Goal: Task Accomplishment & Management: Complete application form

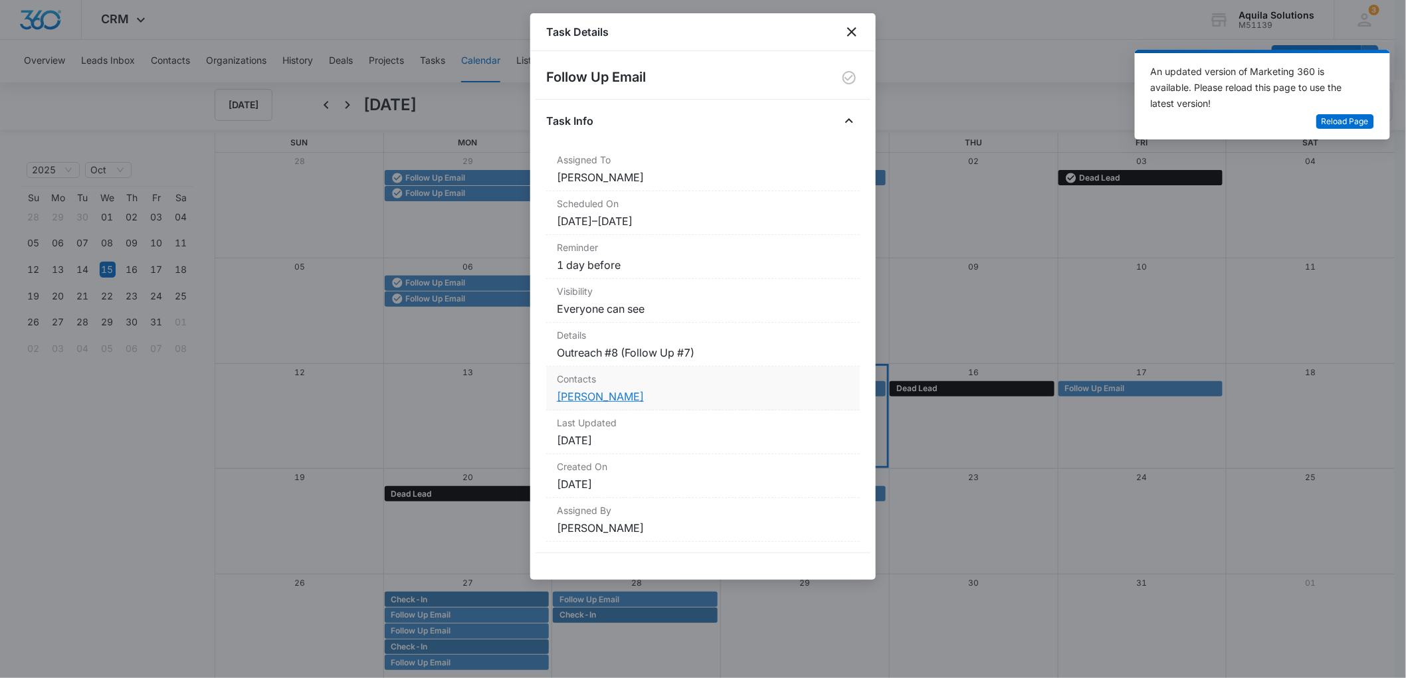
click at [573, 397] on link "[PERSON_NAME]" at bounding box center [600, 396] width 87 height 13
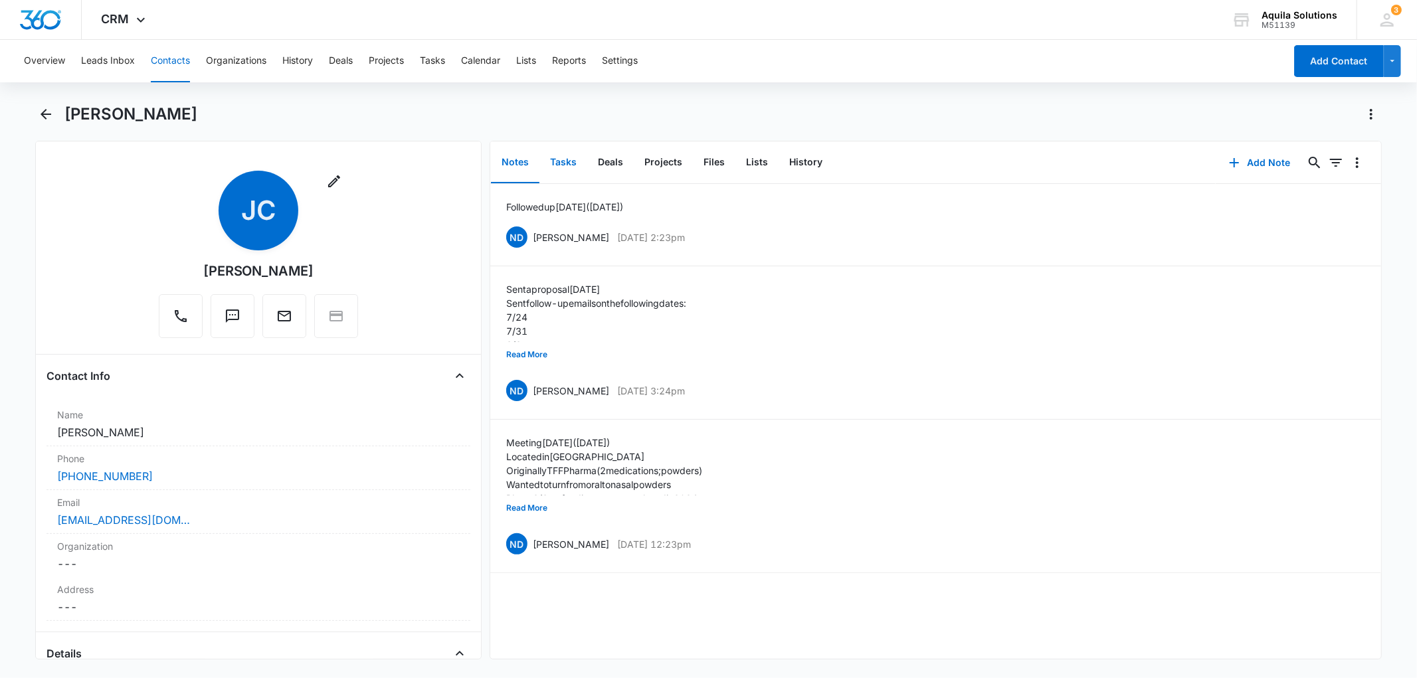
click at [565, 162] on button "Tasks" at bounding box center [563, 162] width 48 height 41
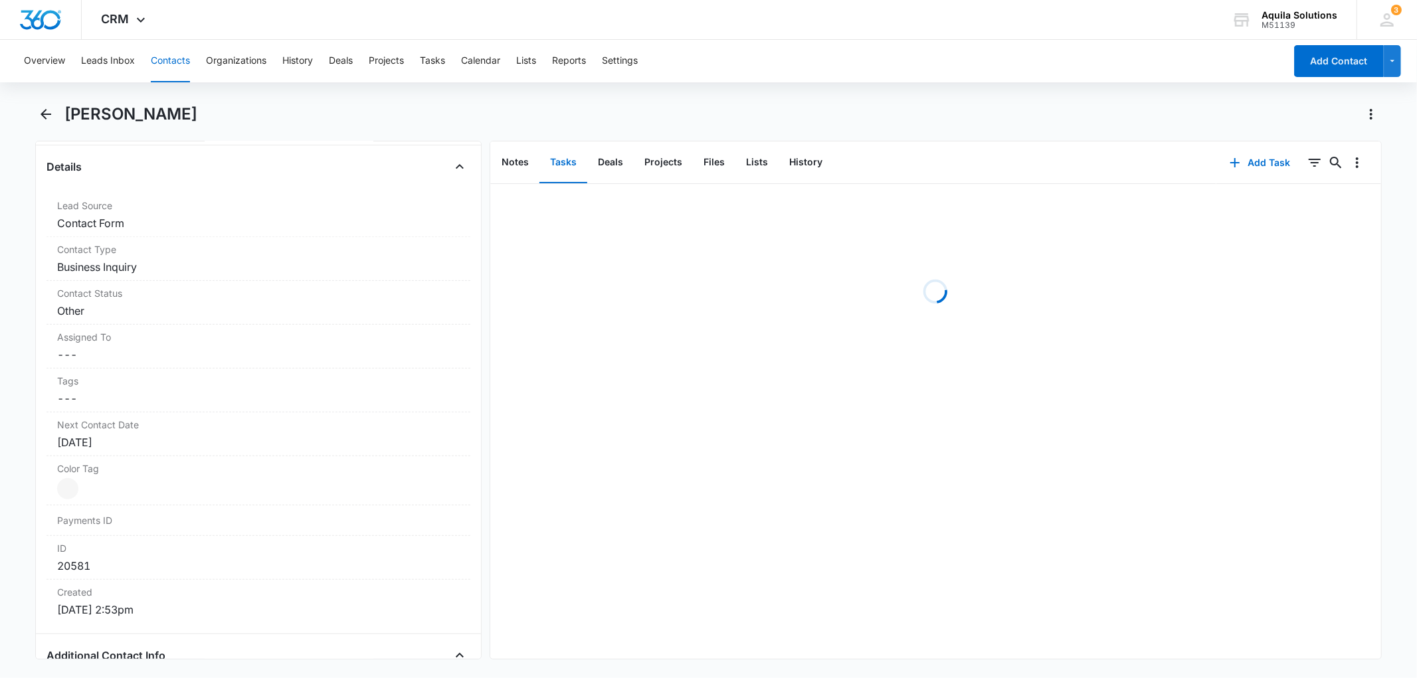
scroll to position [516, 0]
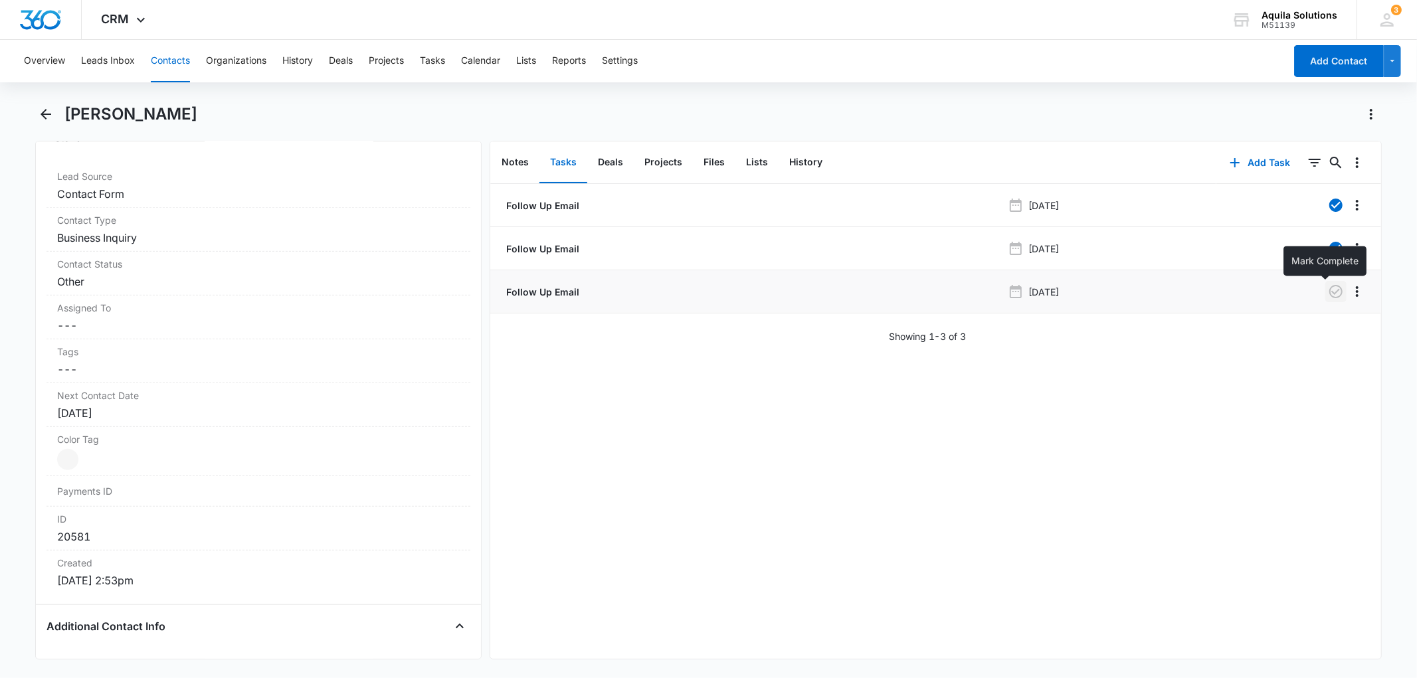
click at [1328, 288] on icon "button" at bounding box center [1336, 292] width 16 height 16
click at [84, 418] on div "[DATE]" at bounding box center [258, 413] width 402 height 16
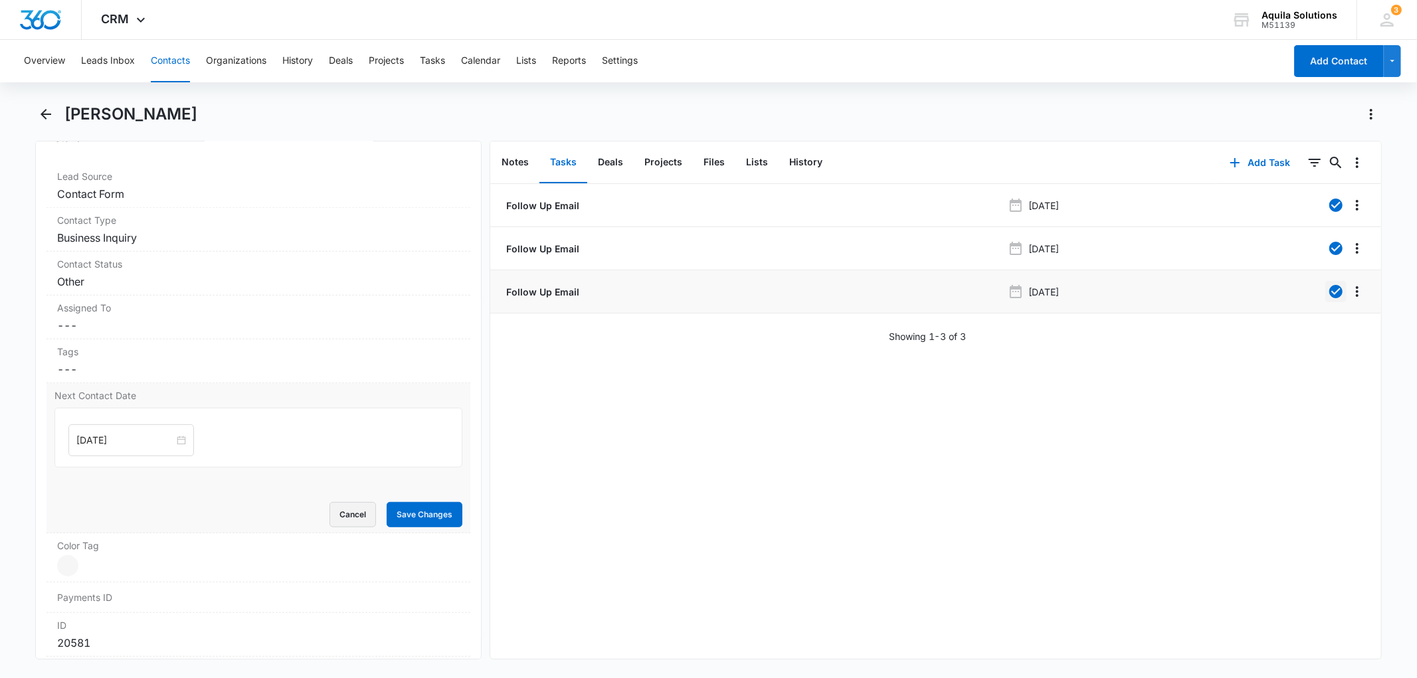
click at [337, 513] on button "Cancel" at bounding box center [352, 514] width 46 height 25
click at [117, 409] on div "[DATE]" at bounding box center [258, 413] width 402 height 16
click at [130, 439] on input "[DATE]" at bounding box center [125, 440] width 98 height 15
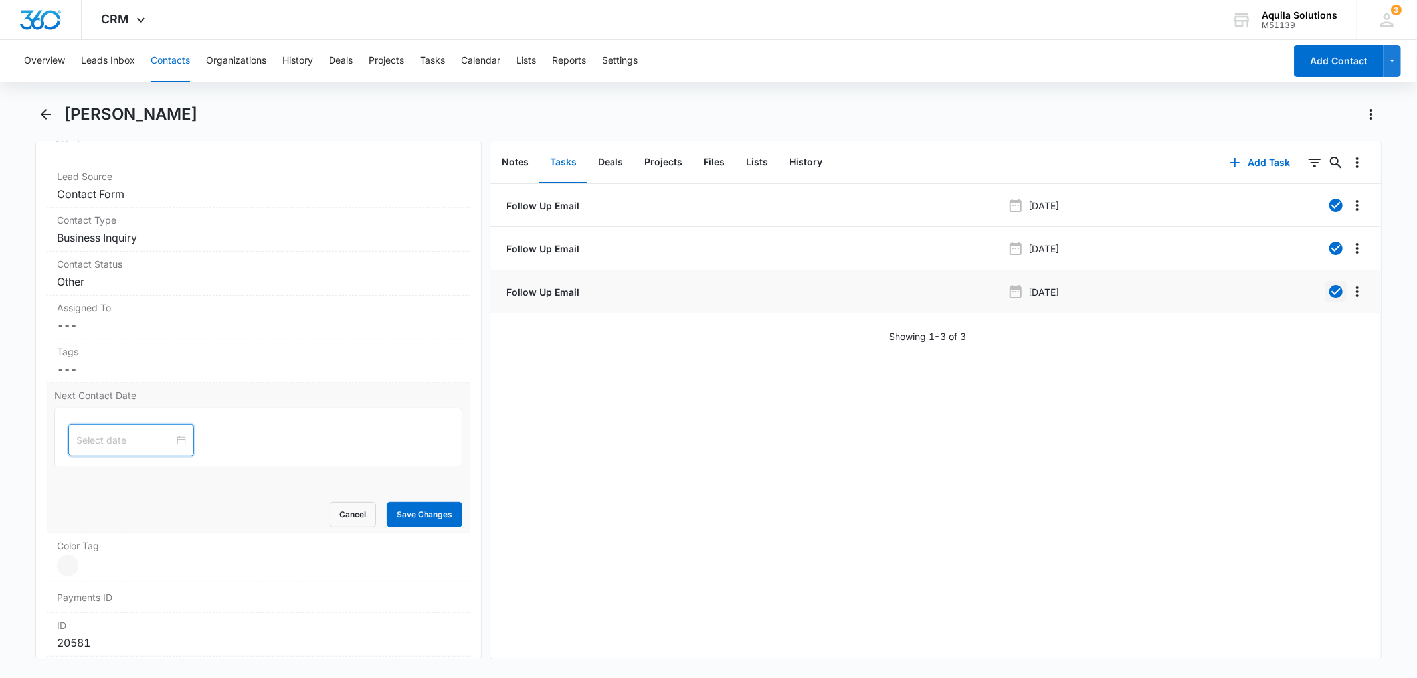
click at [209, 393] on label "Next Contact Date" at bounding box center [257, 396] width 407 height 14
click at [415, 511] on button "Save Changes" at bounding box center [425, 514] width 76 height 25
click at [1230, 157] on icon "button" at bounding box center [1235, 163] width 16 height 16
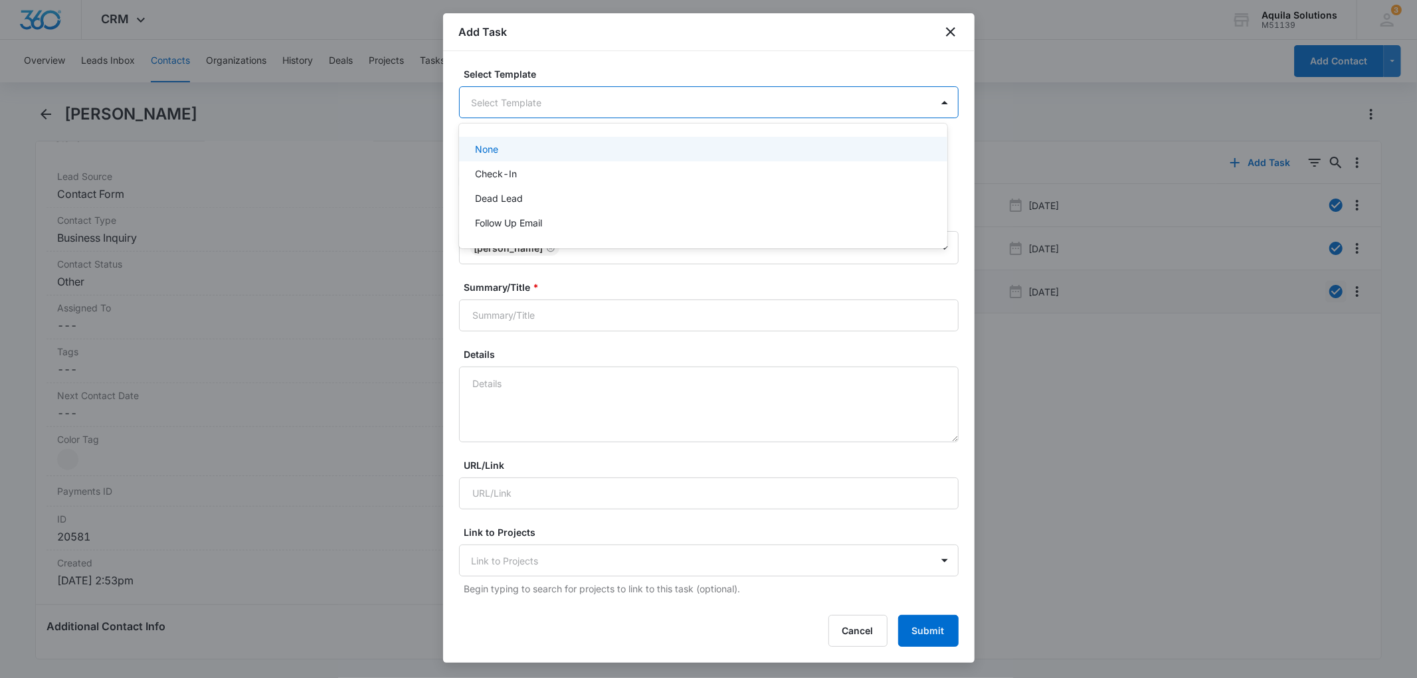
click at [488, 92] on body "CRM Apps Reputation Websites Forms CRM Email Social Payments POS Content Ads In…" at bounding box center [708, 339] width 1417 height 678
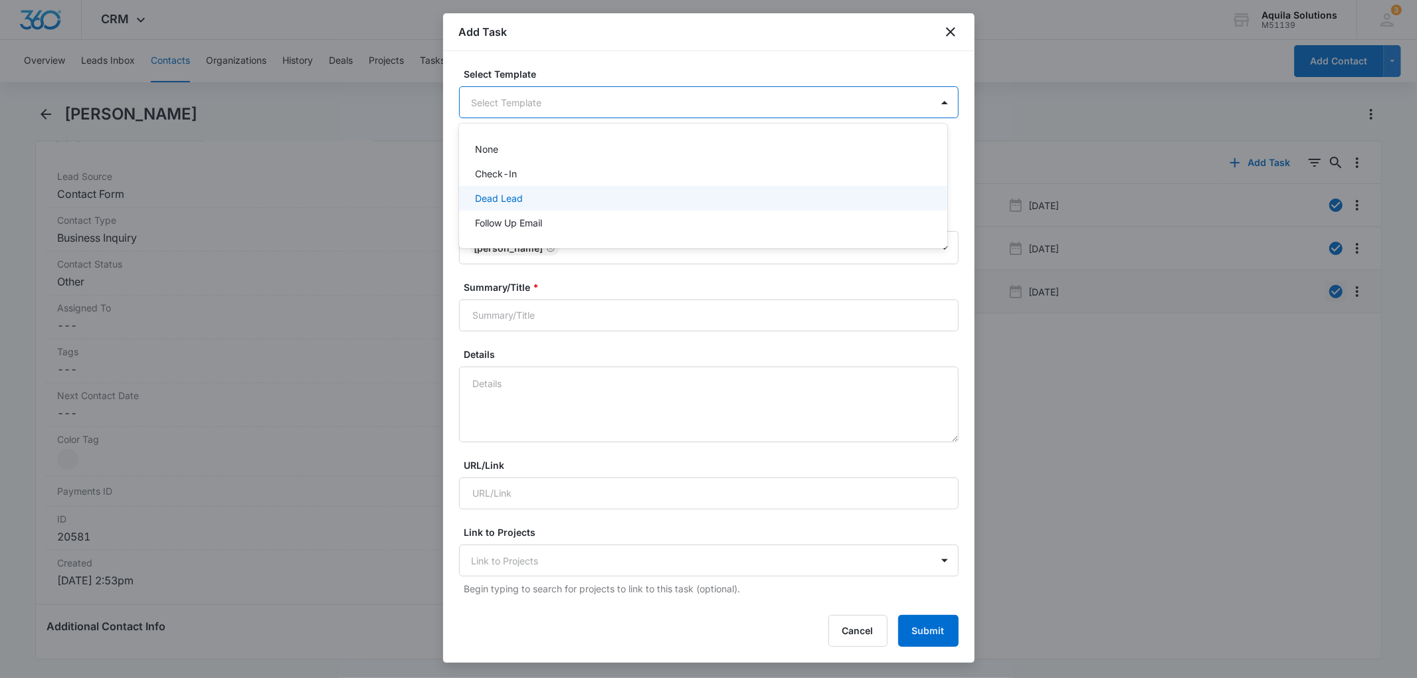
click at [529, 197] on div "Dead Lead" at bounding box center [702, 198] width 454 height 14
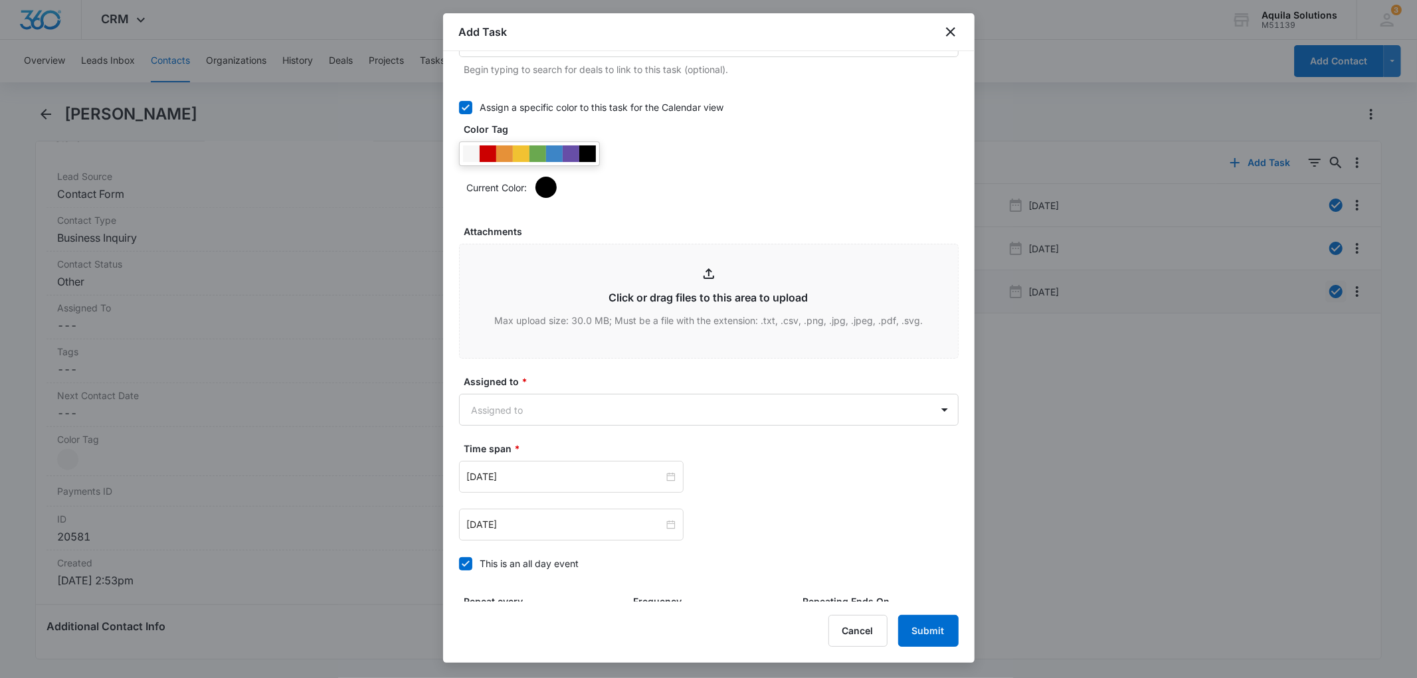
scroll to position [738, 0]
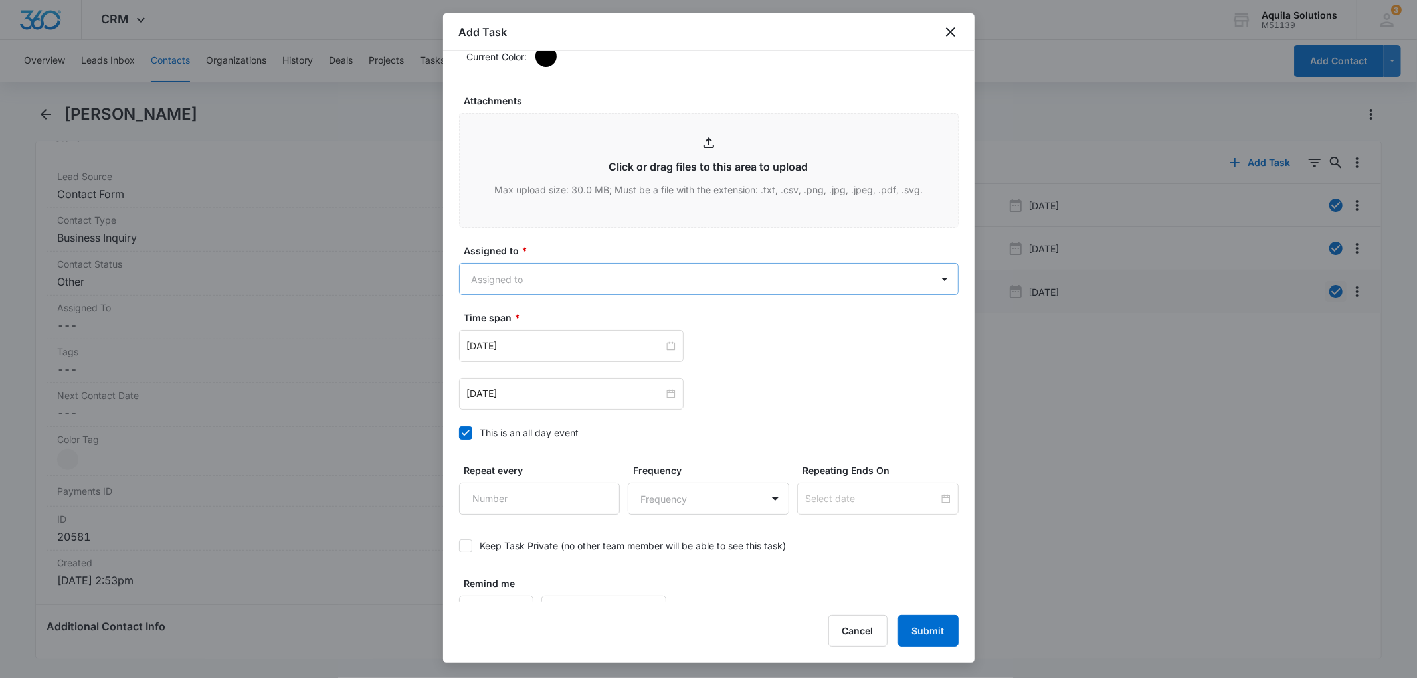
click at [533, 282] on body "CRM Apps Reputation Websites Forms CRM Email Social Payments POS Content Ads In…" at bounding box center [708, 339] width 1417 height 678
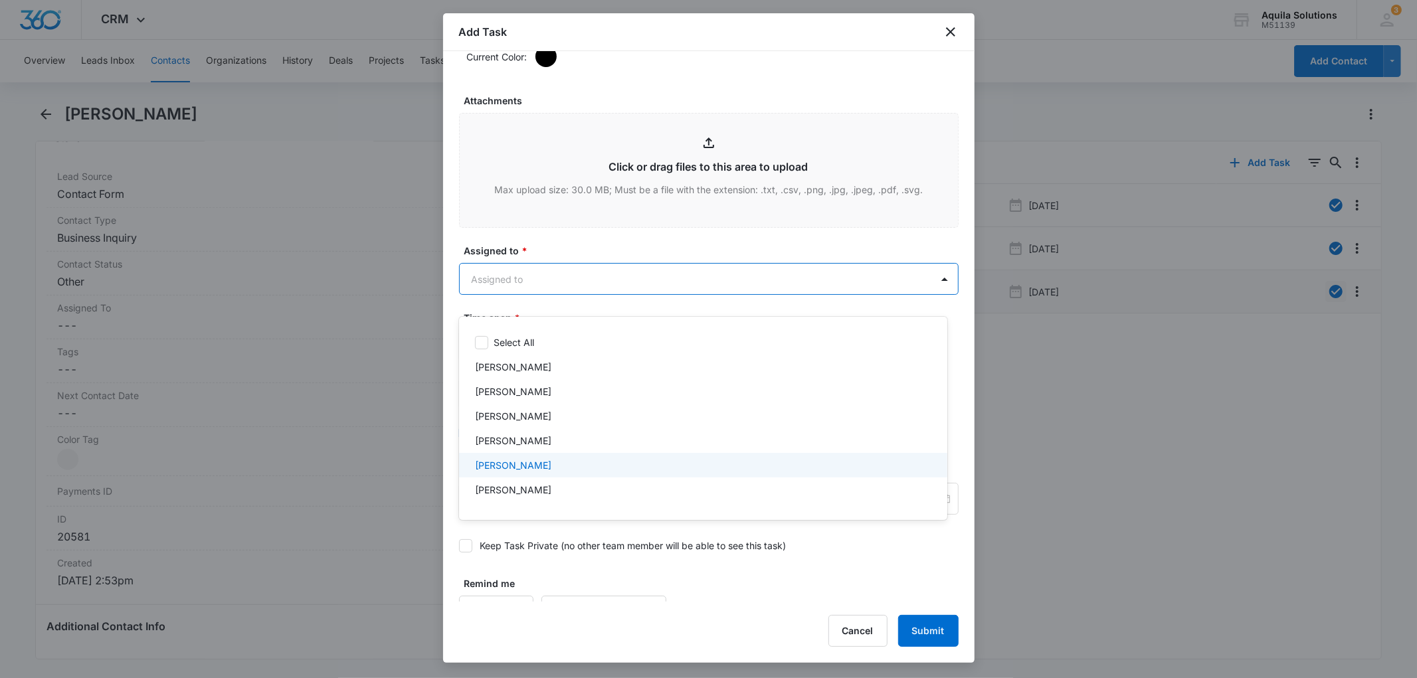
scroll to position [44, 0]
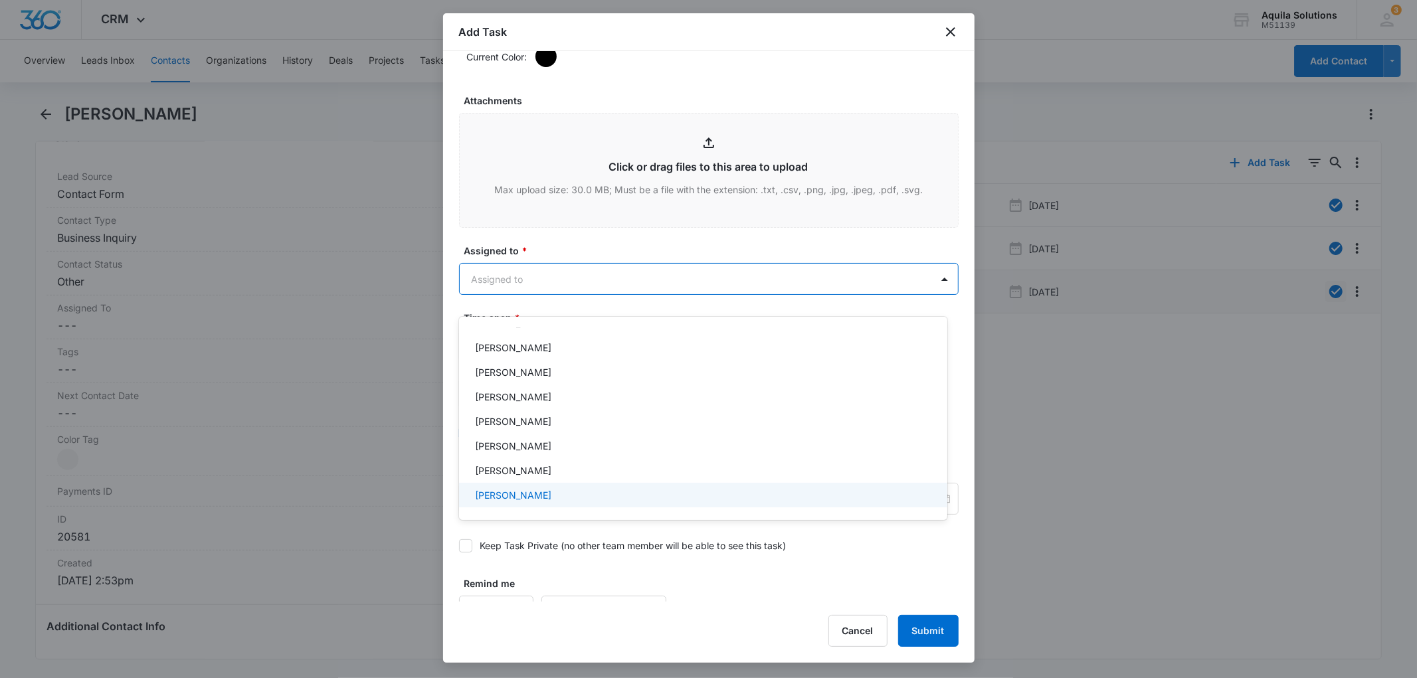
click at [541, 489] on div "[PERSON_NAME]" at bounding box center [702, 495] width 454 height 14
click at [532, 248] on div at bounding box center [708, 339] width 1417 height 678
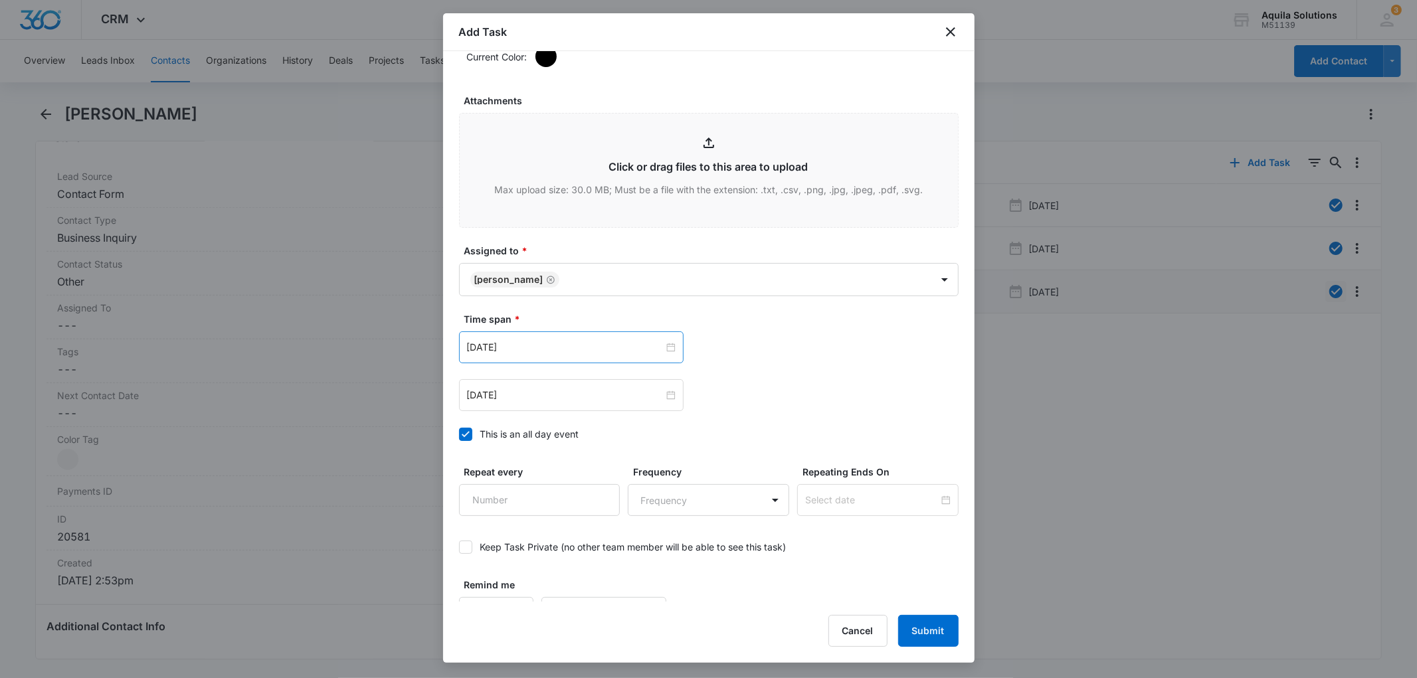
click at [549, 363] on div "[DATE]" at bounding box center [571, 347] width 225 height 32
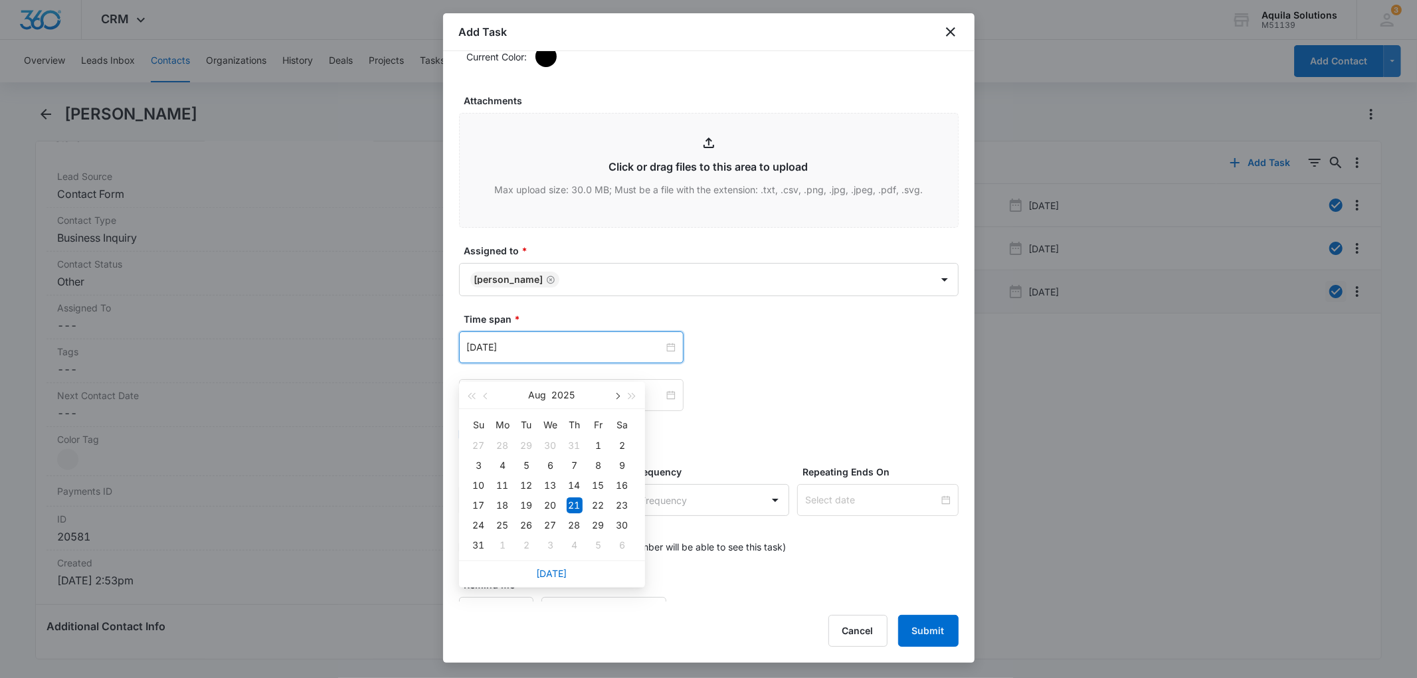
click at [613, 394] on button "button" at bounding box center [617, 395] width 15 height 27
type input "[DATE]"
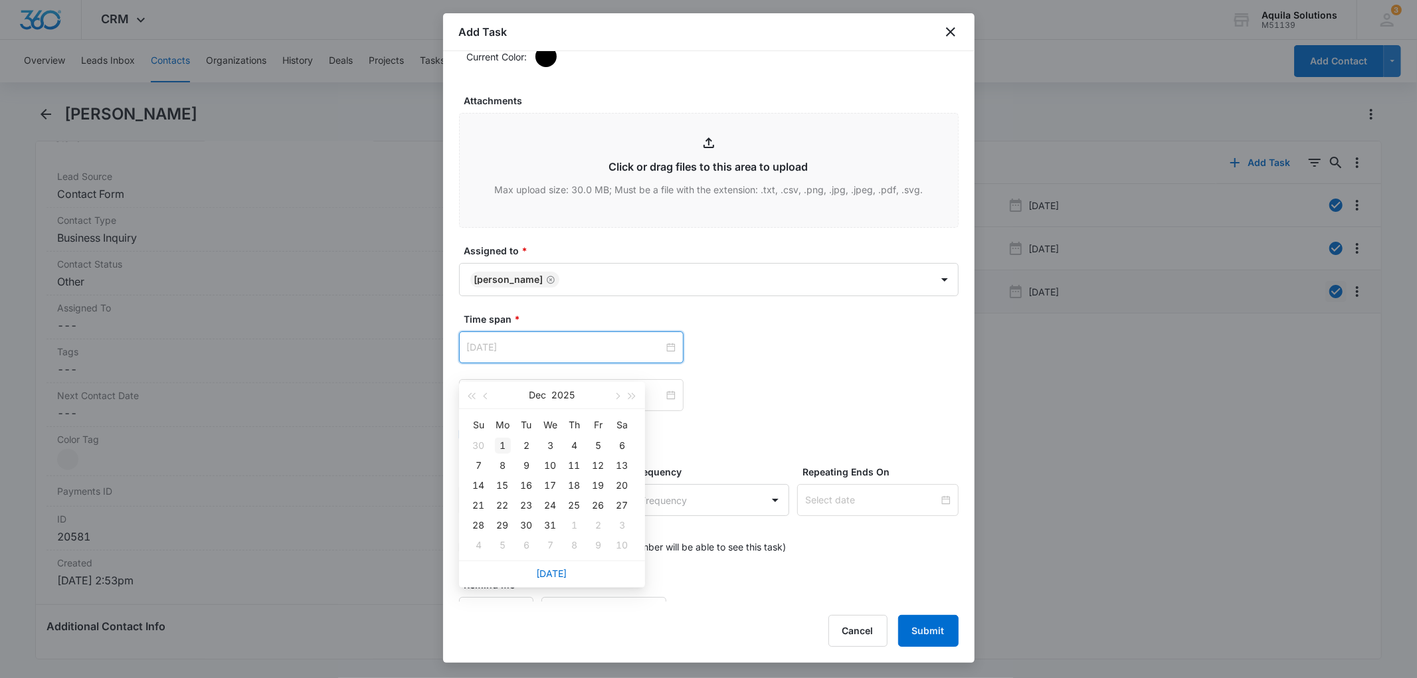
click at [501, 447] on div "1" at bounding box center [503, 446] width 16 height 16
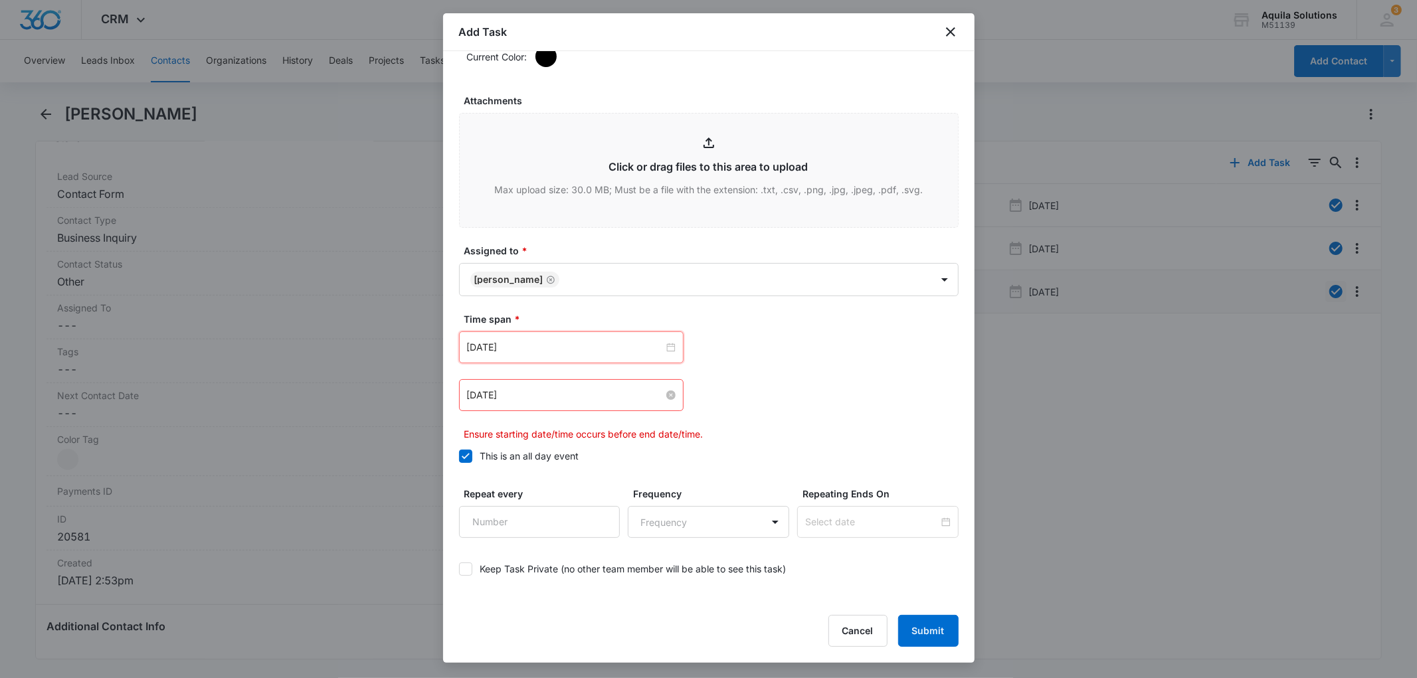
click at [615, 403] on input "[DATE]" at bounding box center [565, 395] width 197 height 15
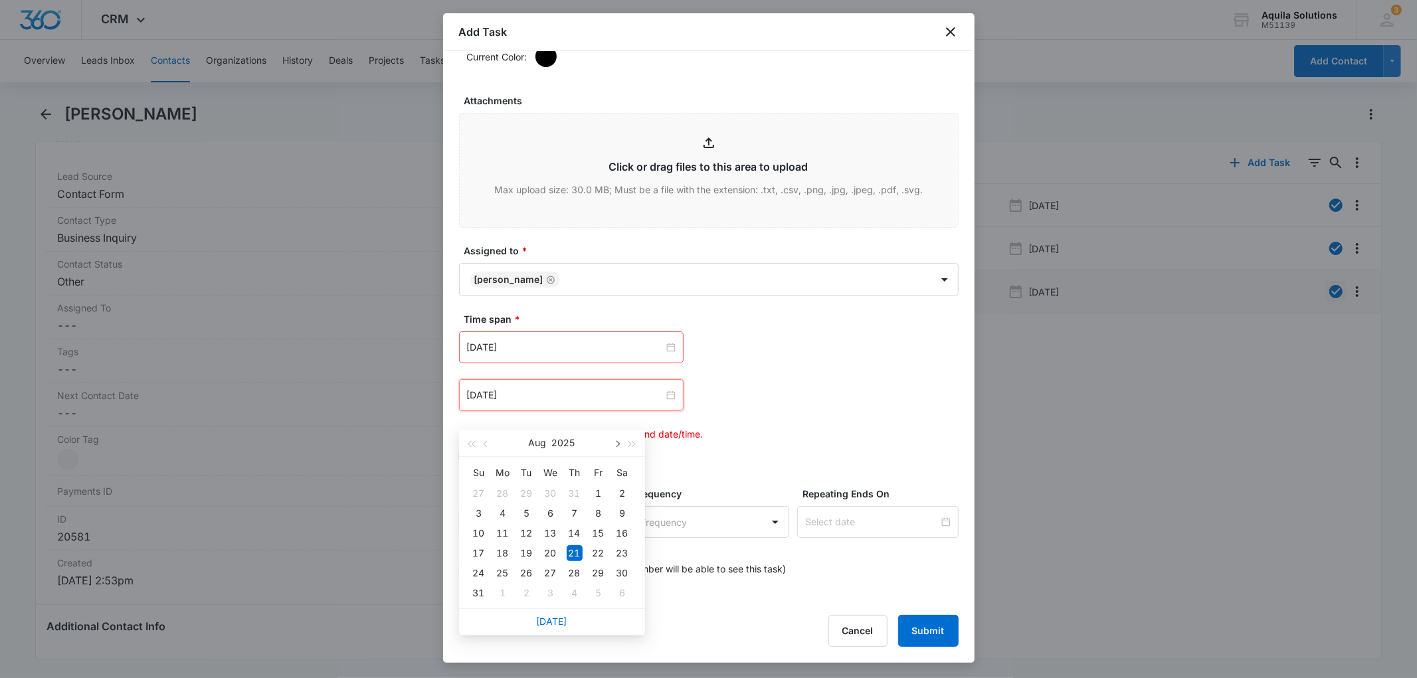
click at [618, 439] on button "button" at bounding box center [617, 443] width 15 height 27
click at [612, 442] on button "button" at bounding box center [617, 443] width 15 height 27
type input "[DATE]"
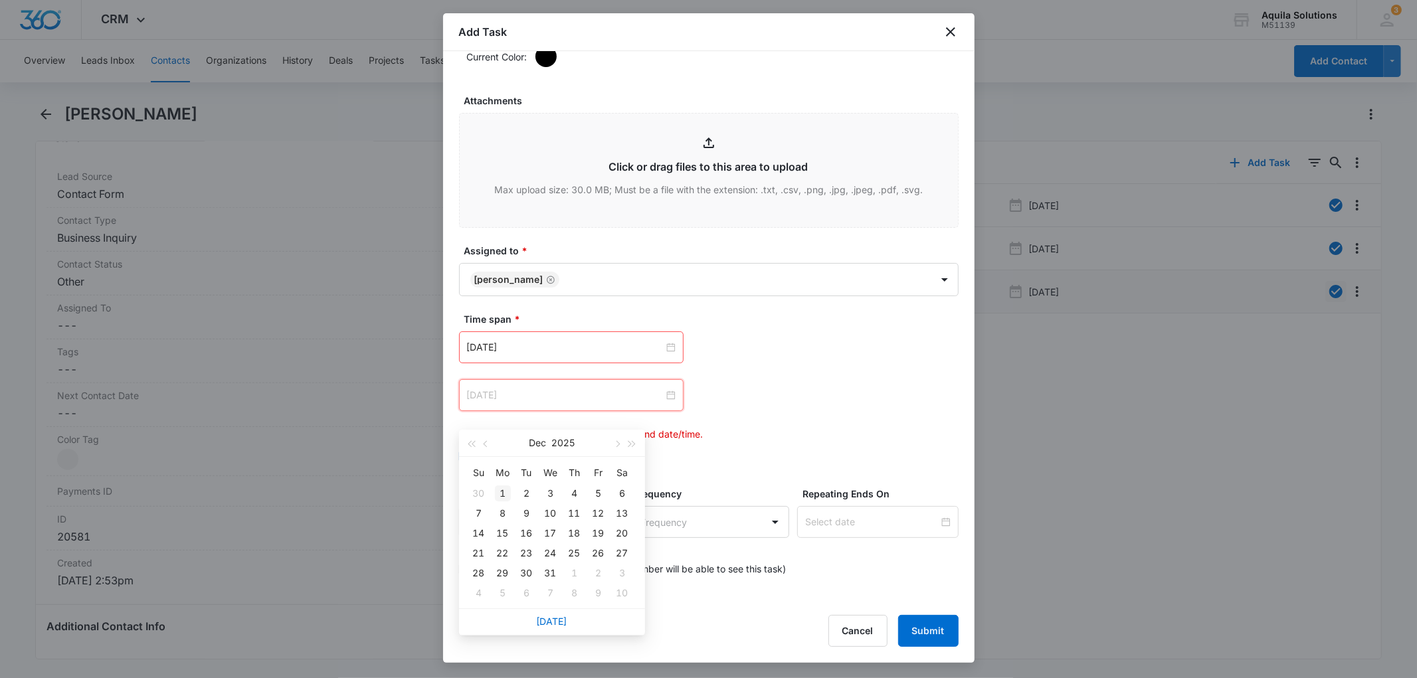
click at [502, 488] on div "1" at bounding box center [503, 494] width 16 height 16
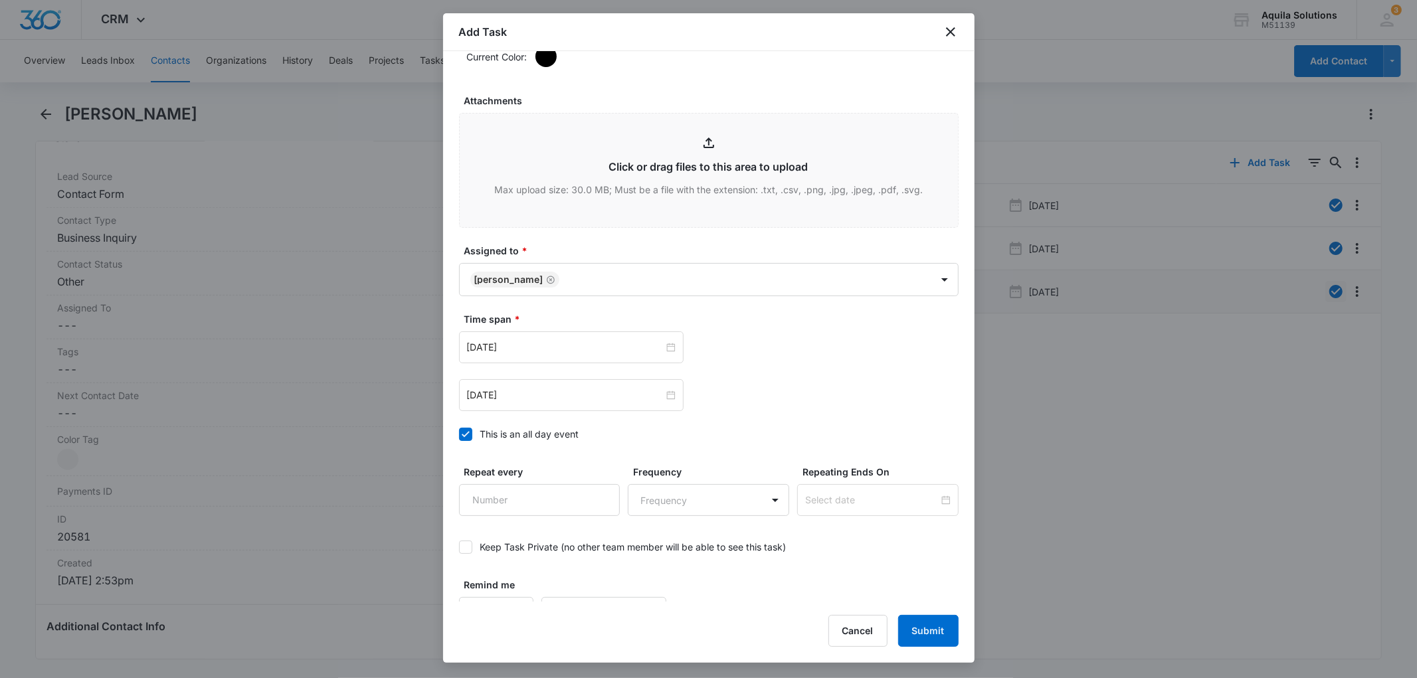
click at [769, 353] on div "[DATE] [DATE] Su Mo Tu We Th Fr Sa 30 1 2 3 4 5 6 7 8 9 10 11 12 13 14 15 16 17…" at bounding box center [709, 347] width 500 height 32
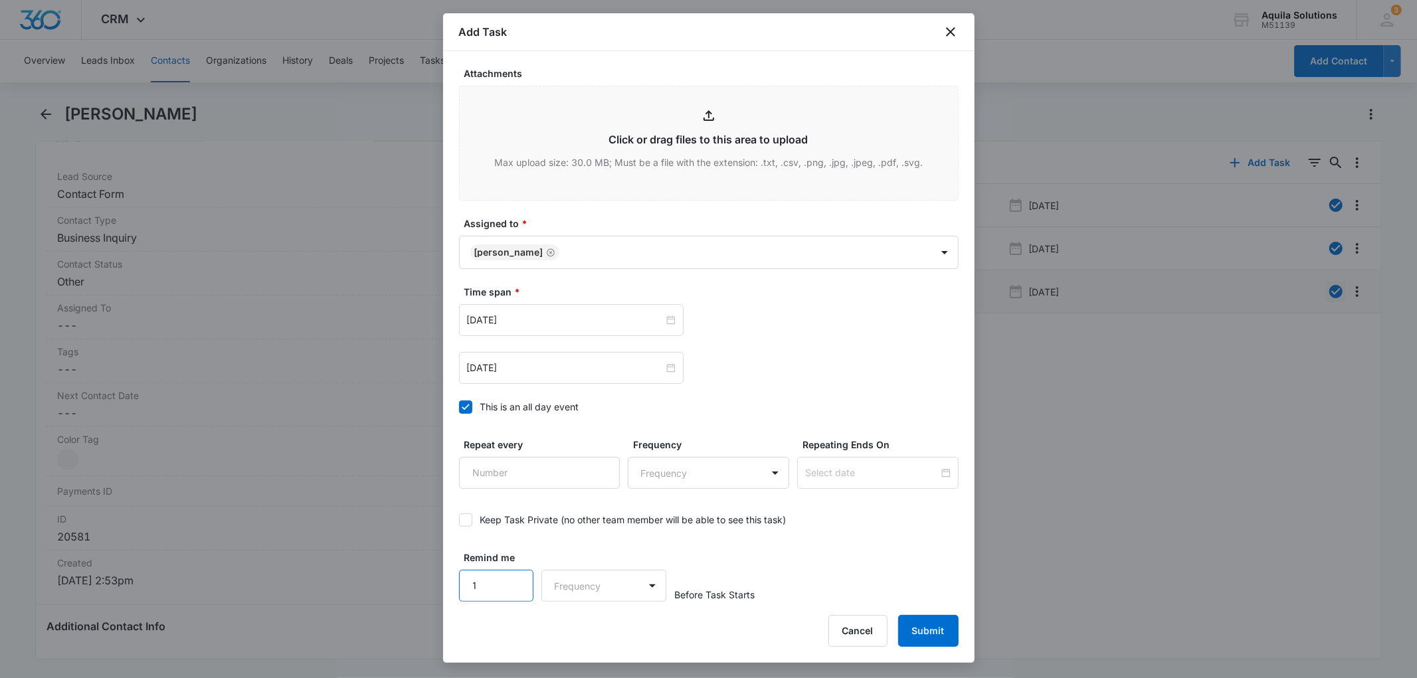
type input "1"
click at [509, 583] on input "1" at bounding box center [496, 586] width 75 height 32
click at [595, 581] on body "CRM Apps Reputation Websites Forms CRM Email Social Payments POS Content Ads In…" at bounding box center [708, 339] width 1417 height 678
click at [605, 636] on div "Days" at bounding box center [600, 633] width 88 height 14
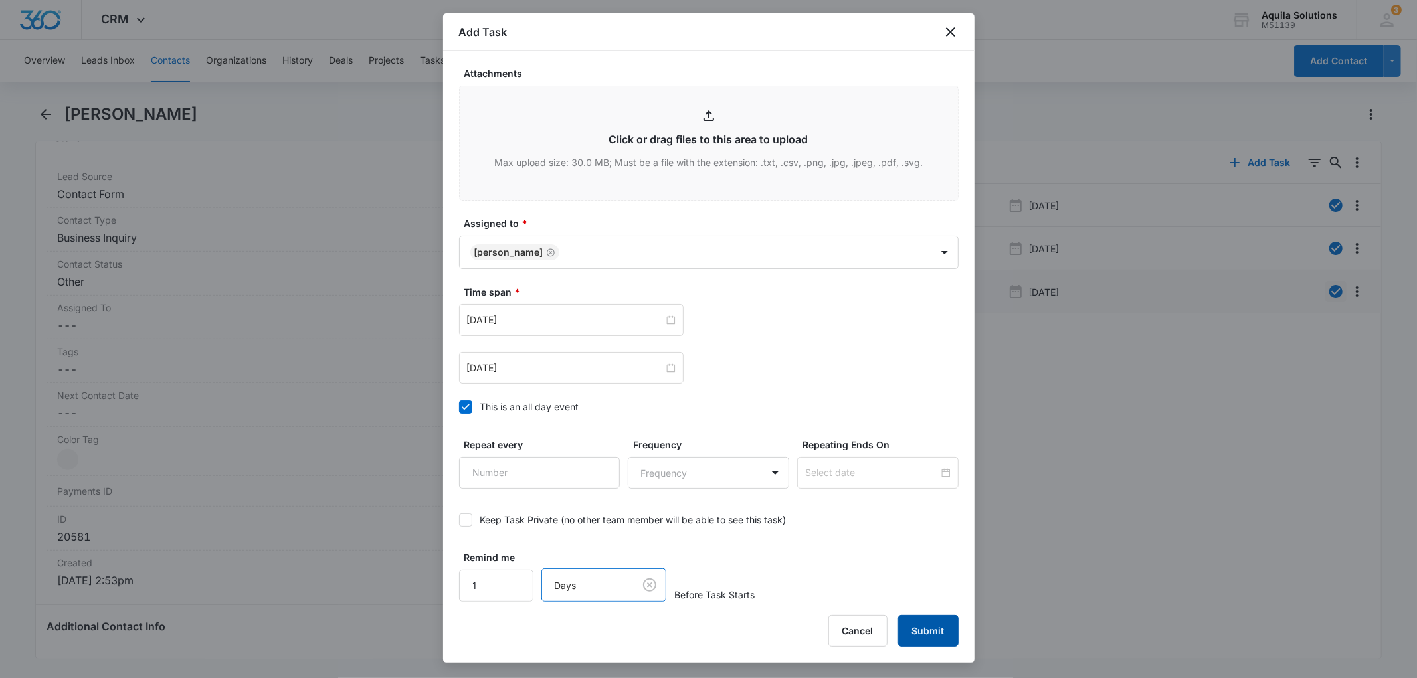
click at [925, 626] on button "Submit" at bounding box center [928, 631] width 60 height 32
